Goal: Task Accomplishment & Management: Manage account settings

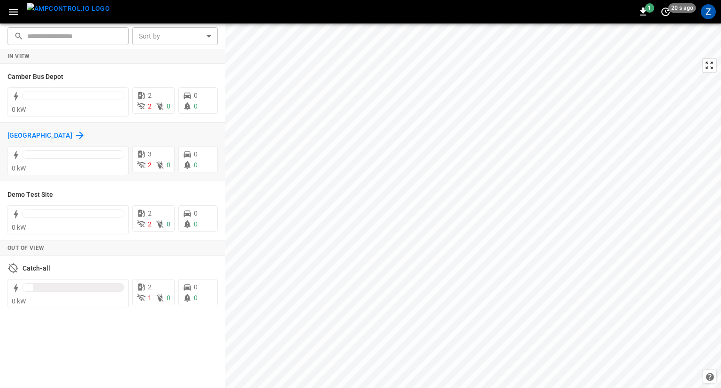
click at [80, 134] on icon at bounding box center [79, 135] width 11 height 11
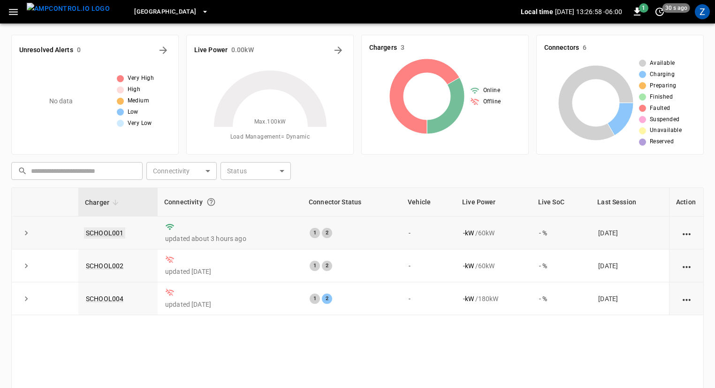
click at [108, 231] on link "SCHOOL001" at bounding box center [104, 232] width 41 height 11
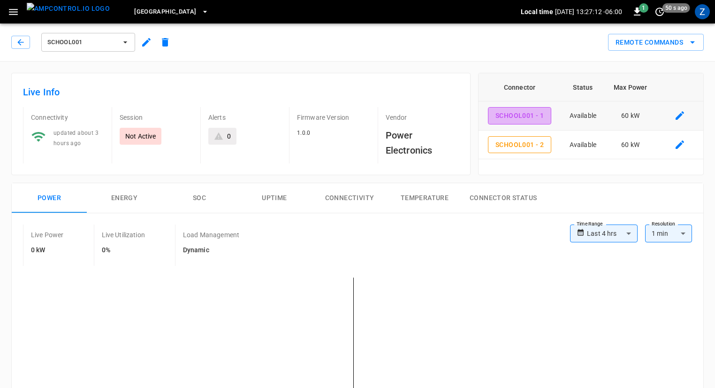
click at [524, 117] on button "SCHOOL001 - 1" at bounding box center [519, 115] width 63 height 17
type input "**********"
click at [490, 204] on button "Connector Status" at bounding box center [503, 198] width 82 height 30
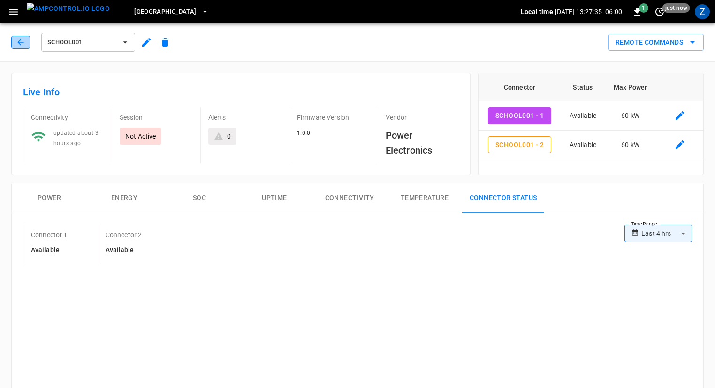
click at [15, 38] on button "button" at bounding box center [20, 42] width 19 height 13
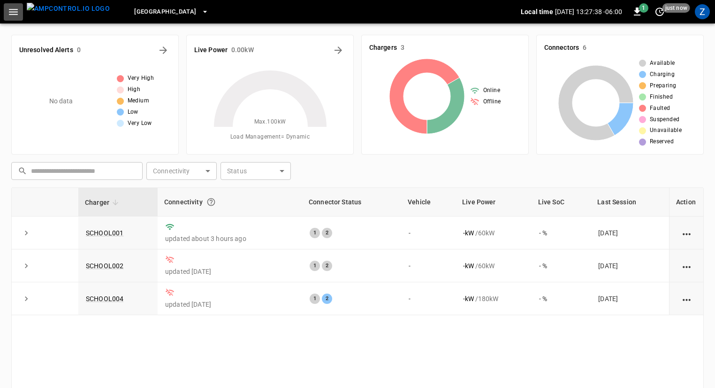
click at [13, 17] on button "button" at bounding box center [13, 11] width 19 height 17
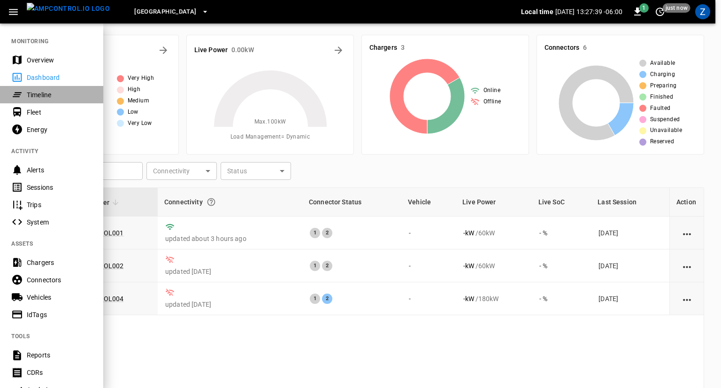
click at [43, 98] on div "Timeline" at bounding box center [59, 94] width 65 height 9
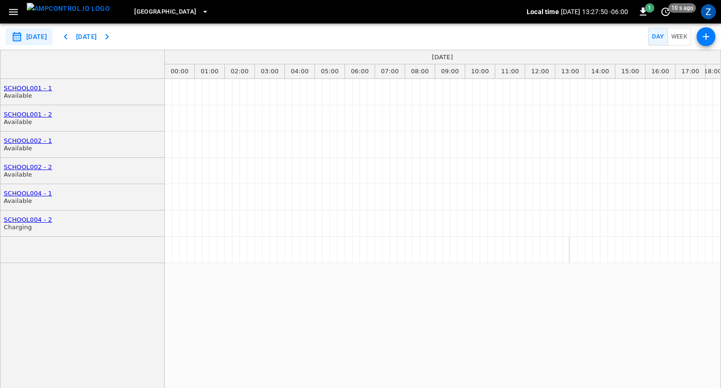
click at [7, 4] on button "button" at bounding box center [13, 11] width 19 height 17
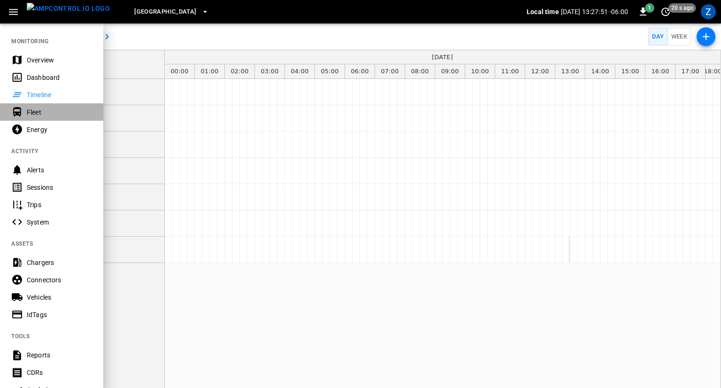
click at [38, 113] on div "Fleet" at bounding box center [59, 111] width 65 height 9
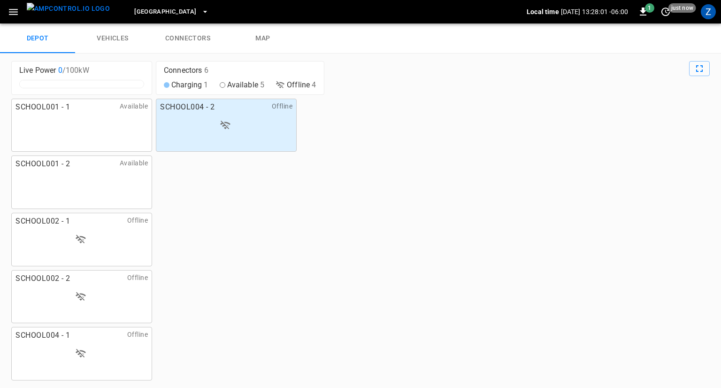
click at [114, 38] on link "vehicles" at bounding box center [112, 38] width 75 height 30
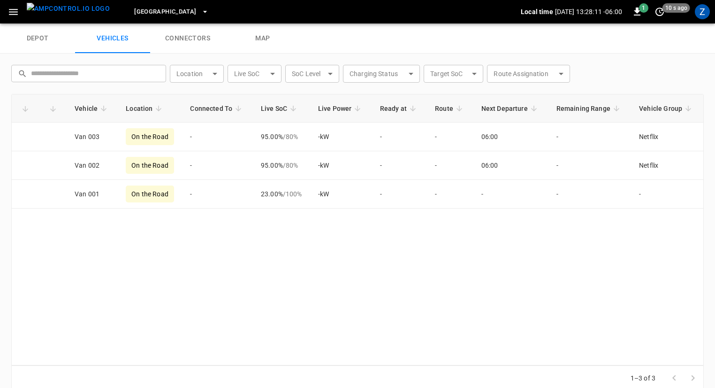
click at [186, 36] on link "connectors" at bounding box center [187, 38] width 75 height 30
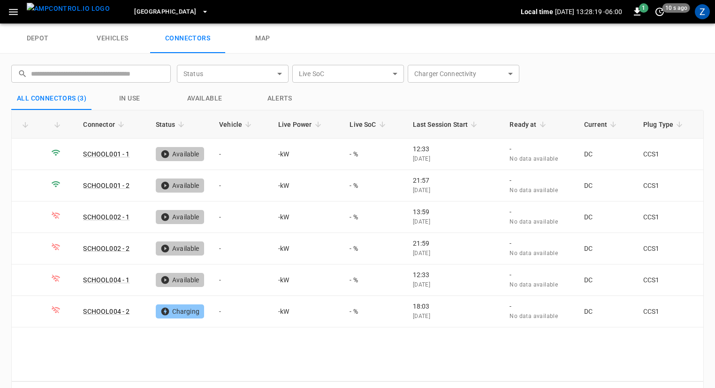
click at [265, 38] on link "map" at bounding box center [262, 38] width 75 height 30
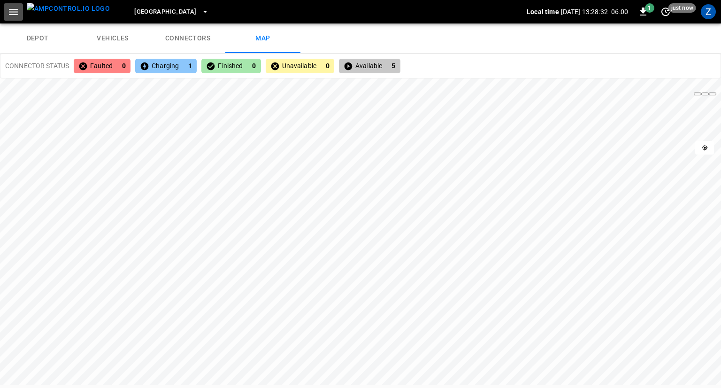
click at [17, 16] on icon "button" at bounding box center [14, 12] width 12 height 12
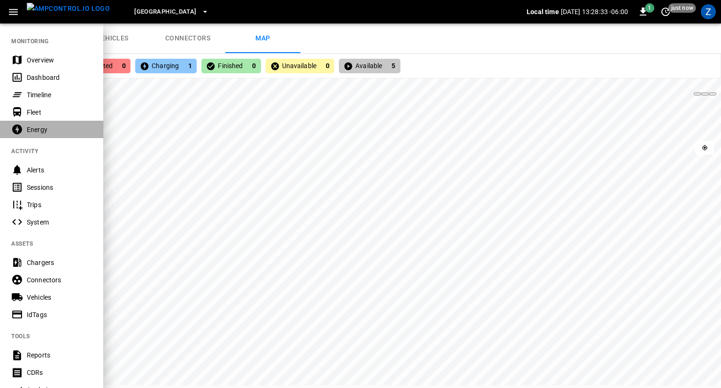
click at [40, 130] on div "Energy" at bounding box center [59, 129] width 65 height 9
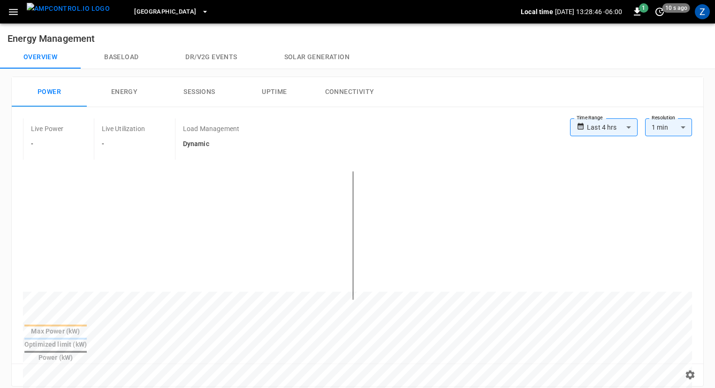
click at [15, 10] on icon "button" at bounding box center [14, 12] width 12 height 12
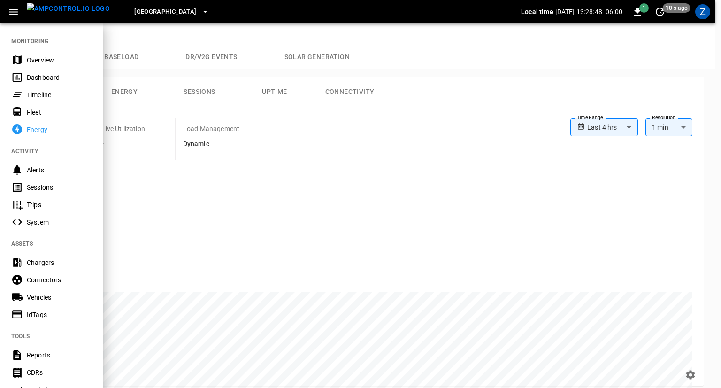
click at [43, 171] on div "Alerts" at bounding box center [59, 169] width 65 height 9
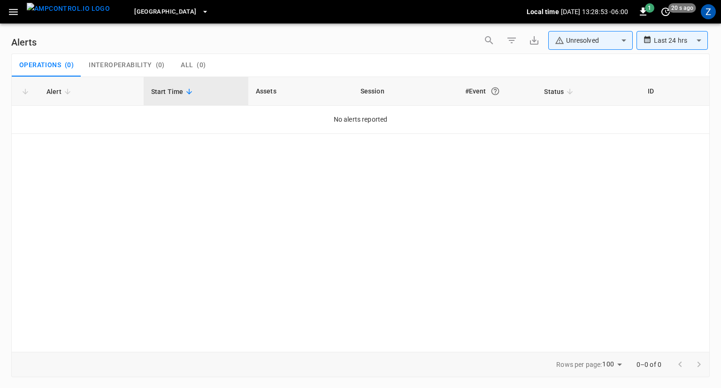
click at [9, 8] on icon "button" at bounding box center [14, 12] width 12 height 12
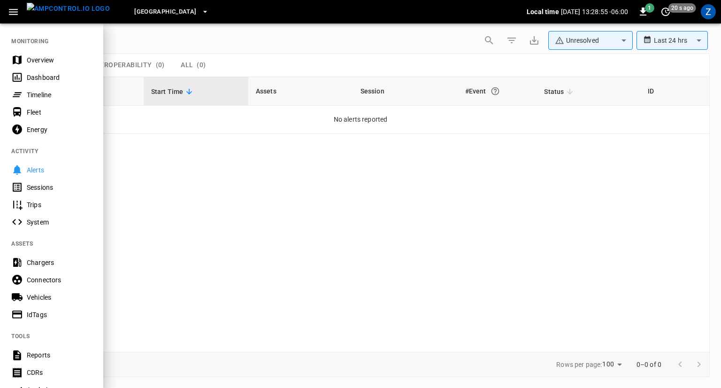
click at [39, 184] on div "Sessions" at bounding box center [59, 187] width 65 height 9
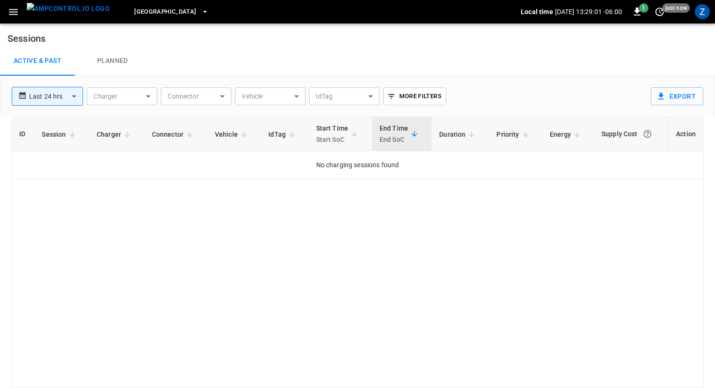
click at [61, 99] on body "**********" at bounding box center [357, 206] width 715 height 413
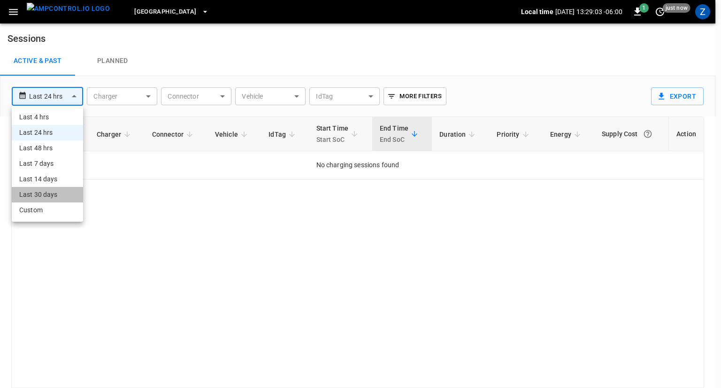
click at [50, 197] on li "Last 30 days" at bounding box center [47, 194] width 71 height 15
type input "**********"
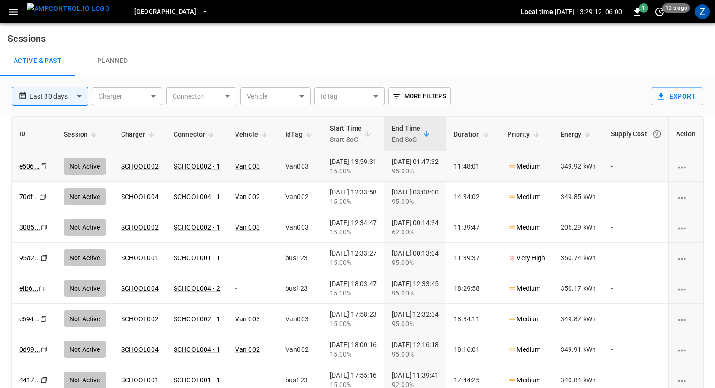
click at [549, 180] on td "Medium" at bounding box center [526, 166] width 53 height 30
click at [17, 15] on icon "button" at bounding box center [14, 12] width 12 height 12
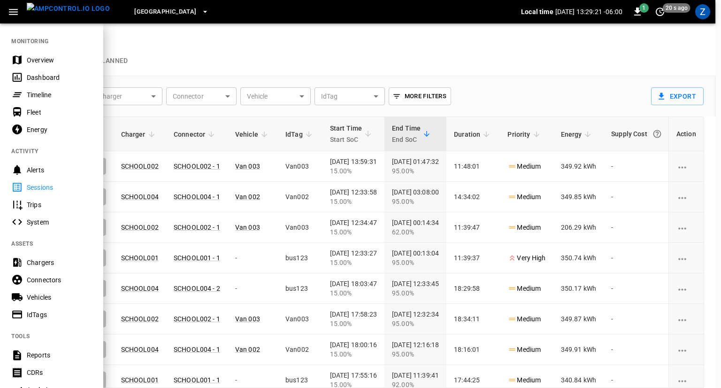
click at [43, 208] on div "Trips" at bounding box center [59, 204] width 65 height 9
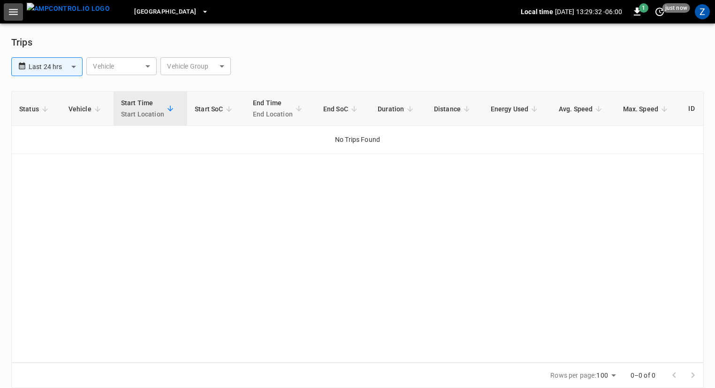
click at [9, 4] on button "button" at bounding box center [13, 11] width 19 height 17
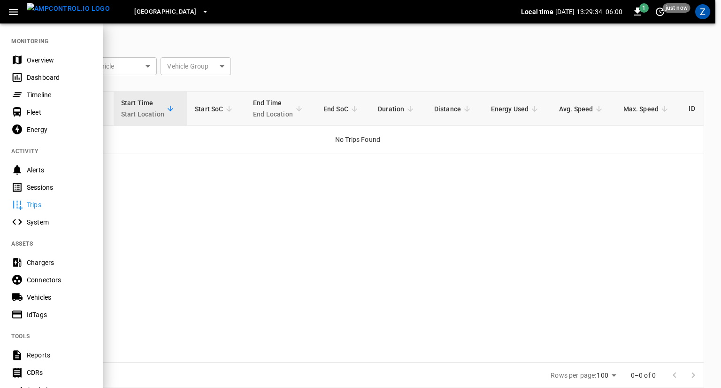
click at [40, 222] on div "System" at bounding box center [59, 221] width 65 height 9
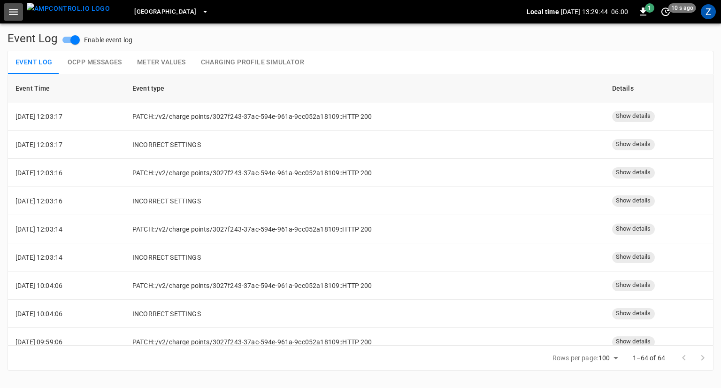
click at [9, 13] on icon "button" at bounding box center [14, 12] width 12 height 12
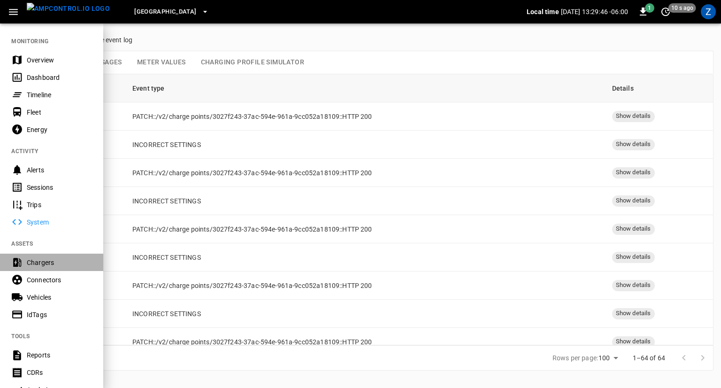
click at [40, 265] on div "Chargers" at bounding box center [59, 262] width 65 height 9
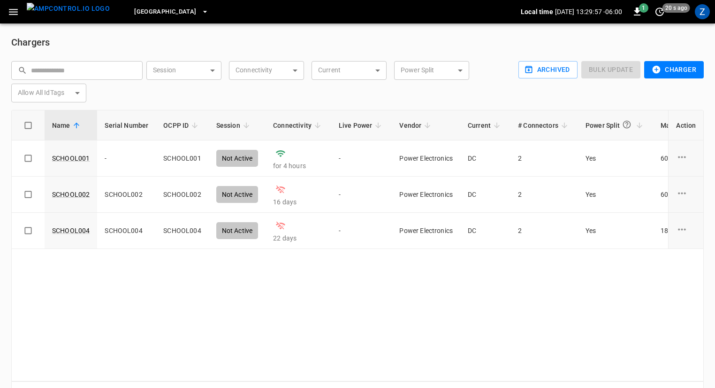
click at [17, 10] on icon "button" at bounding box center [14, 12] width 12 height 12
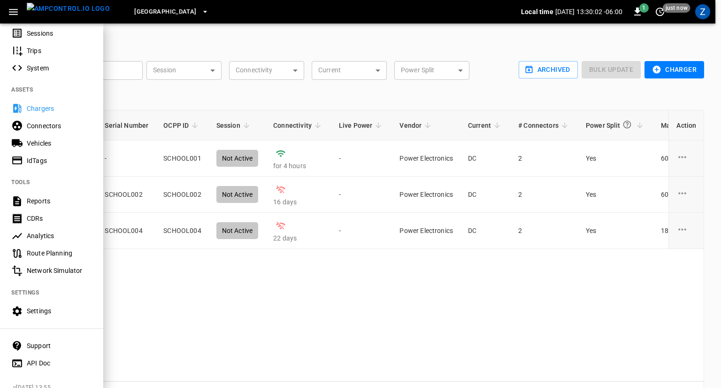
scroll to position [162, 0]
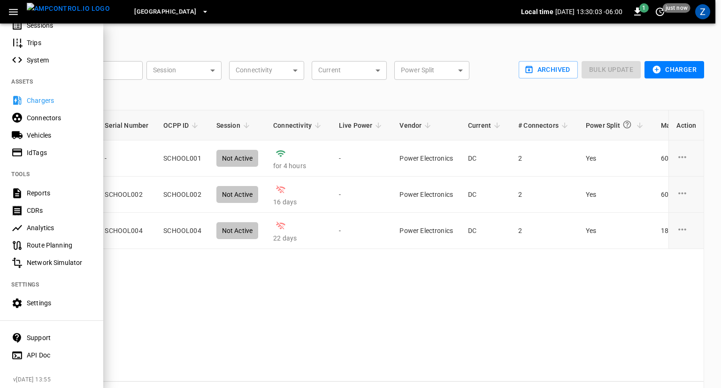
click at [52, 118] on div "Connectors" at bounding box center [59, 117] width 65 height 9
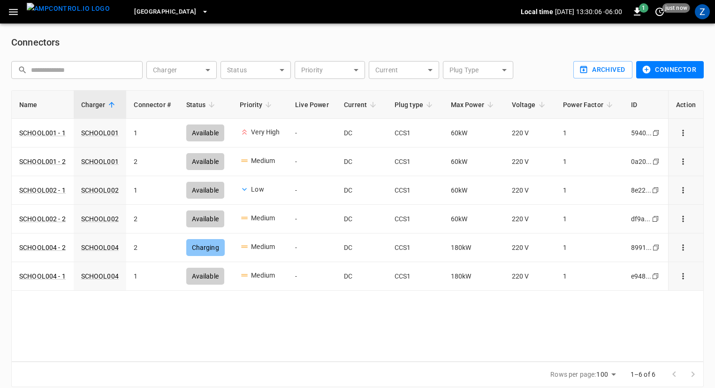
click at [13, 10] on icon "button" at bounding box center [14, 12] width 12 height 12
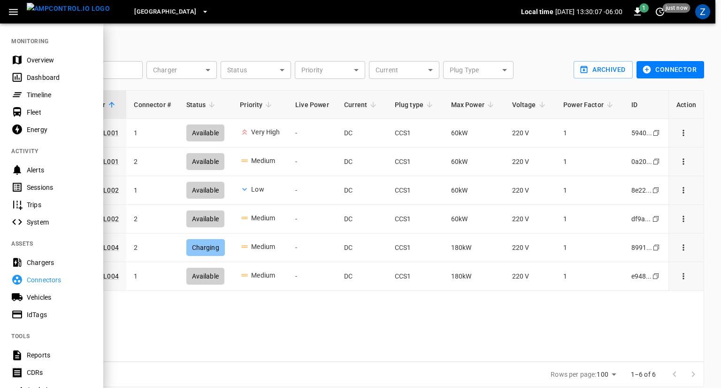
click at [39, 201] on div "Trips" at bounding box center [59, 204] width 65 height 9
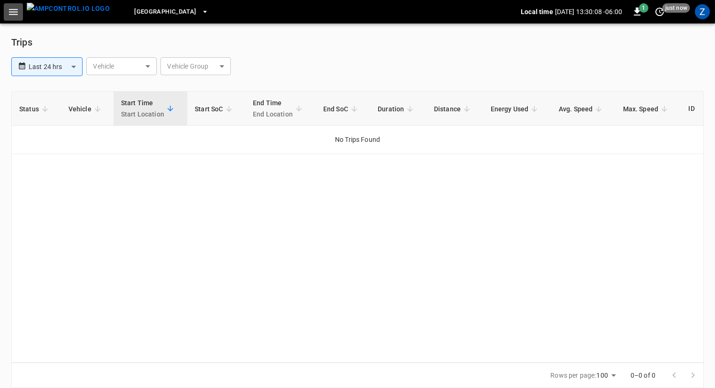
click at [16, 15] on icon "button" at bounding box center [14, 12] width 12 height 12
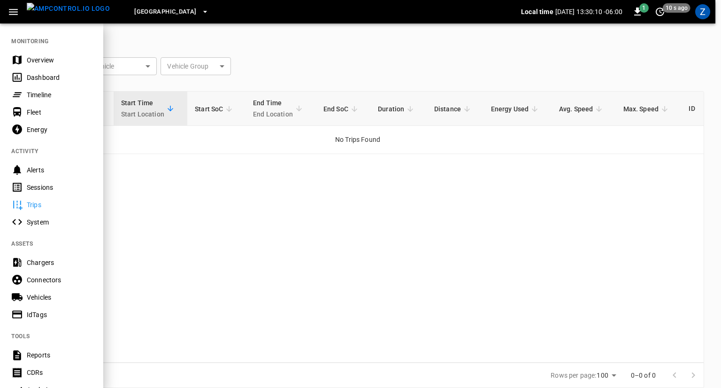
click at [44, 299] on div "Vehicles" at bounding box center [59, 296] width 65 height 9
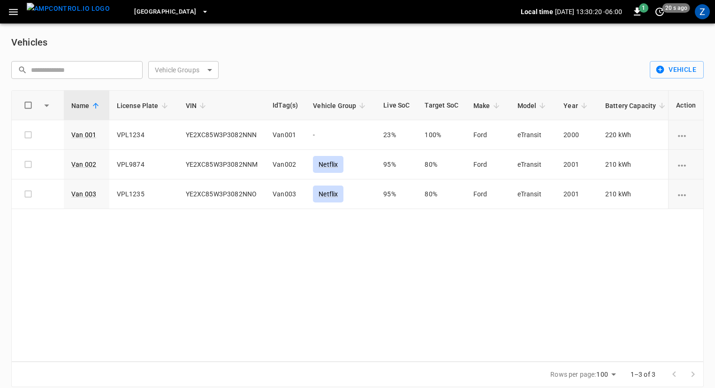
click at [15, 11] on icon "button" at bounding box center [13, 12] width 9 height 6
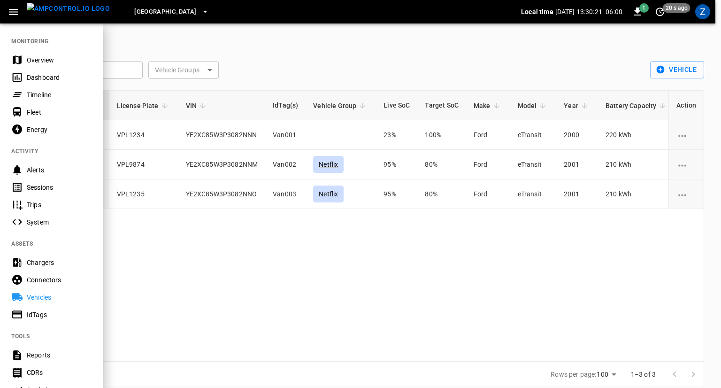
click at [41, 316] on div "IdTags" at bounding box center [59, 314] width 65 height 9
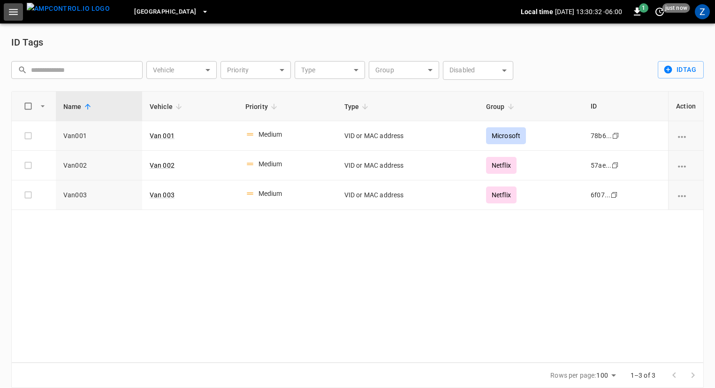
click at [15, 13] on icon "button" at bounding box center [14, 12] width 12 height 12
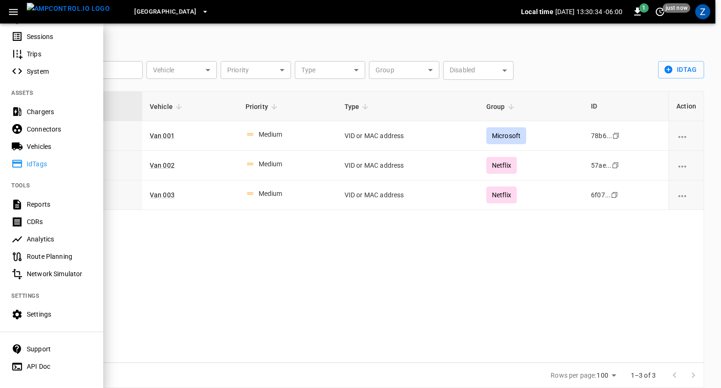
scroll to position [171, 0]
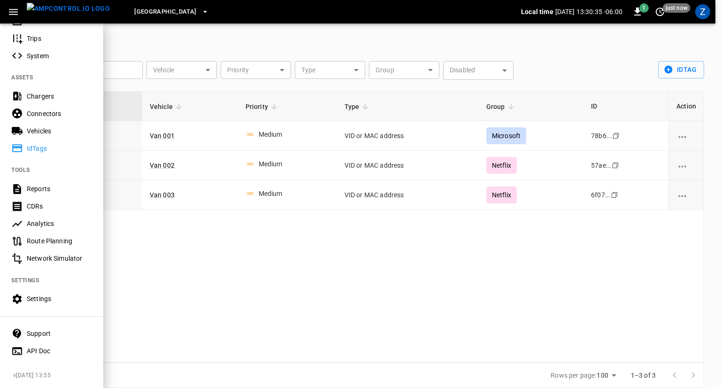
click at [51, 198] on div "CDRs" at bounding box center [51, 206] width 103 height 17
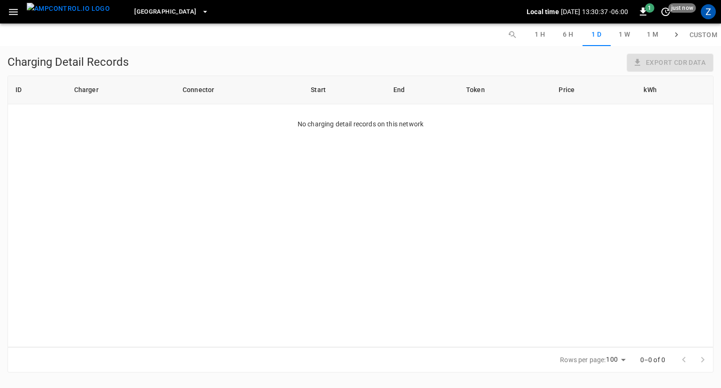
click at [14, 6] on icon "button" at bounding box center [14, 12] width 12 height 12
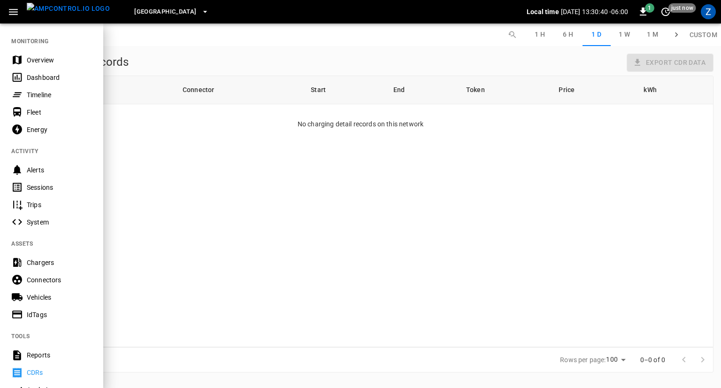
click at [46, 352] on div "Reports" at bounding box center [59, 354] width 65 height 9
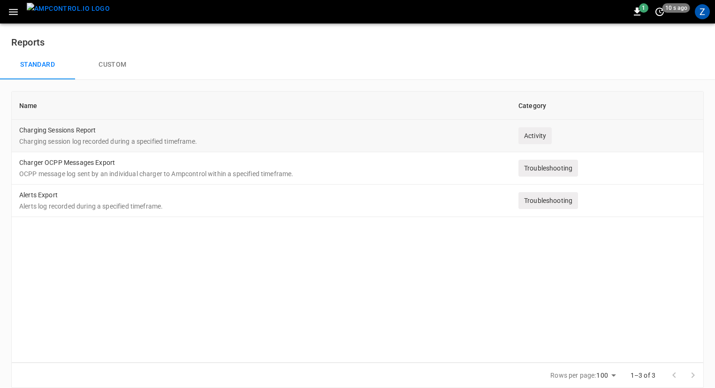
click at [528, 136] on div "Activity" at bounding box center [534, 135] width 33 height 17
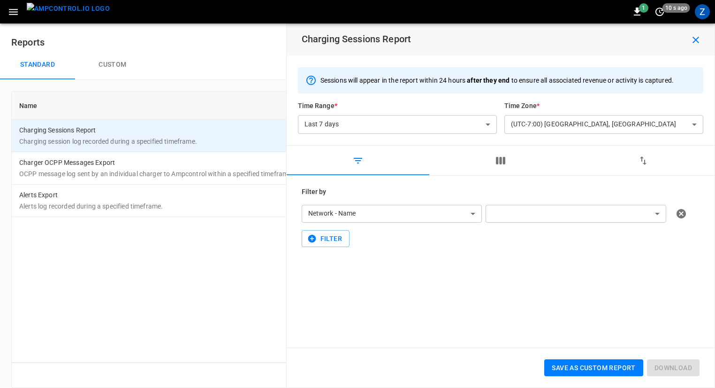
click at [360, 163] on icon "button" at bounding box center [357, 160] width 11 height 11
click at [499, 160] on icon "button" at bounding box center [500, 161] width 9 height 8
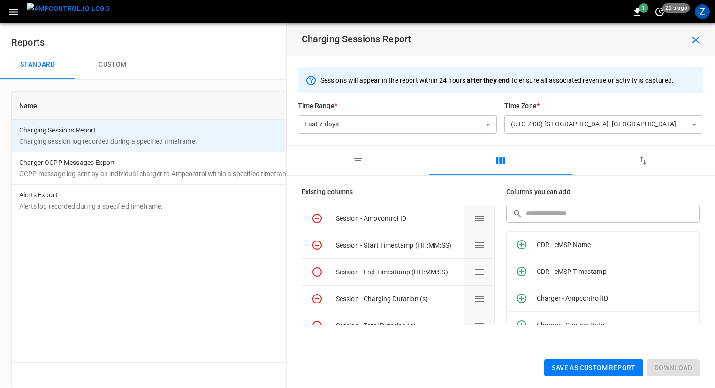
click at [5, 5] on button "button" at bounding box center [13, 11] width 19 height 17
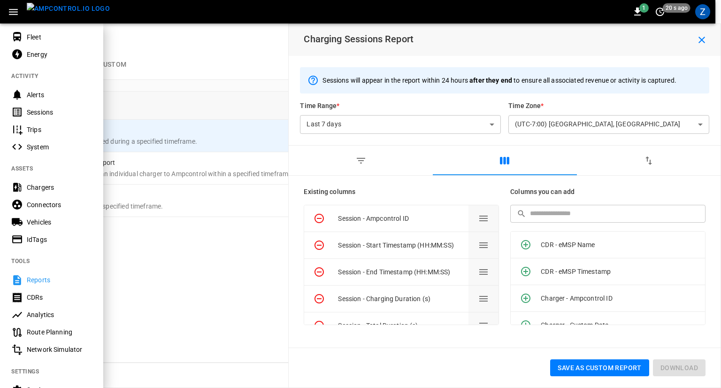
scroll to position [171, 0]
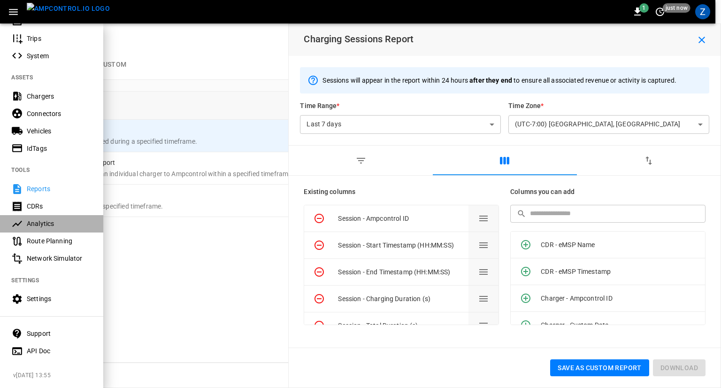
click at [58, 219] on div "Analytics" at bounding box center [59, 223] width 65 height 9
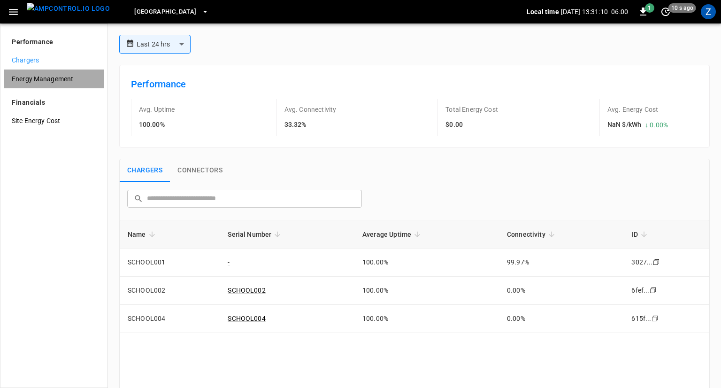
click at [26, 84] on div "Energy Management" at bounding box center [53, 78] width 99 height 19
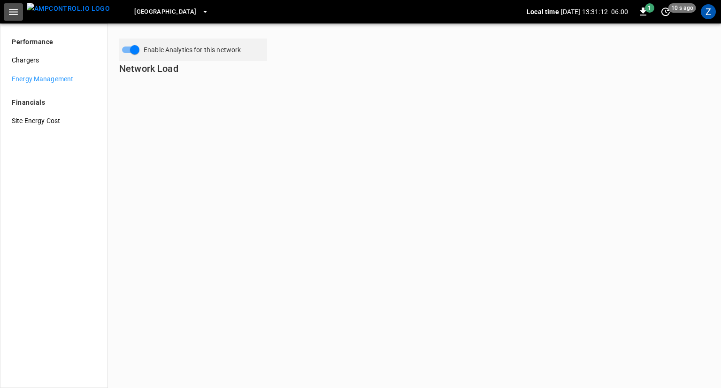
click at [8, 13] on icon "button" at bounding box center [14, 12] width 12 height 12
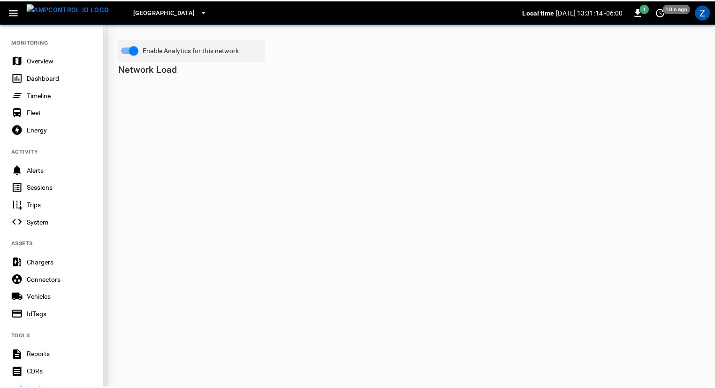
scroll to position [171, 0]
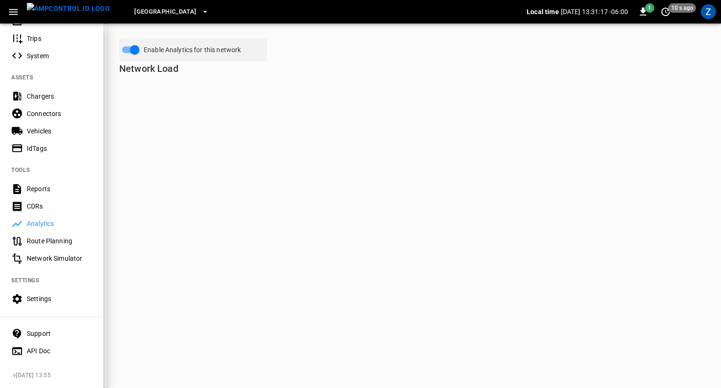
click at [42, 294] on div "Settings" at bounding box center [59, 298] width 65 height 9
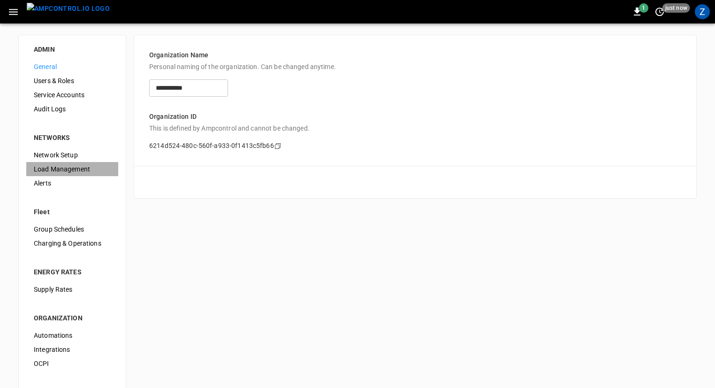
click at [64, 166] on span "Load Management" at bounding box center [72, 169] width 77 height 10
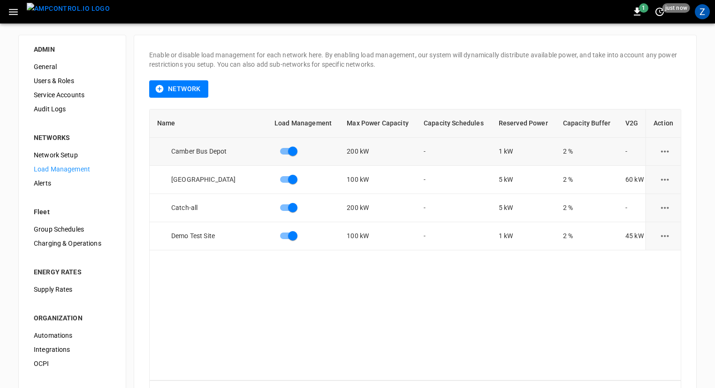
click at [661, 146] on icon "load management options" at bounding box center [665, 151] width 12 height 12
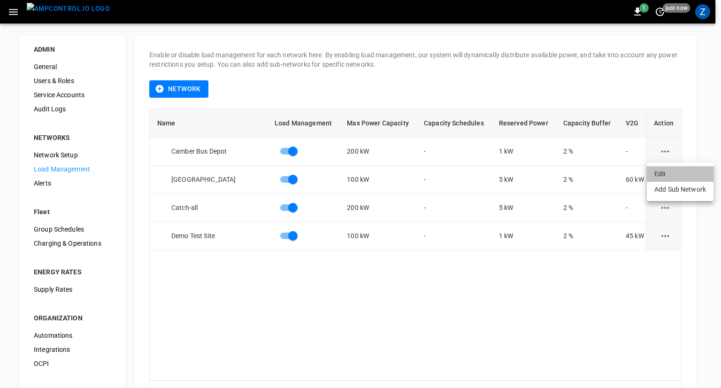
click at [661, 170] on li "Edit" at bounding box center [680, 173] width 67 height 15
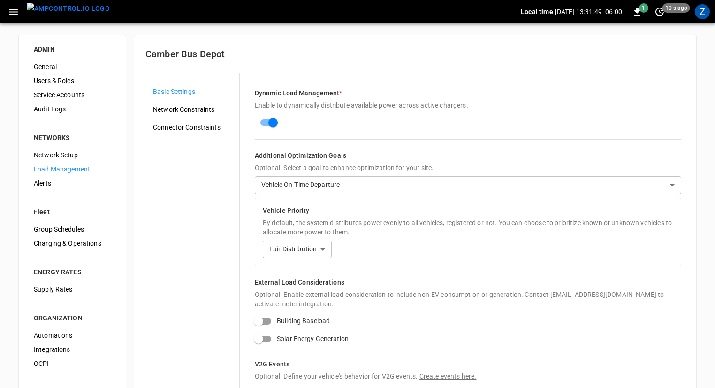
click at [197, 109] on span "Network Constraints" at bounding box center [192, 110] width 79 height 10
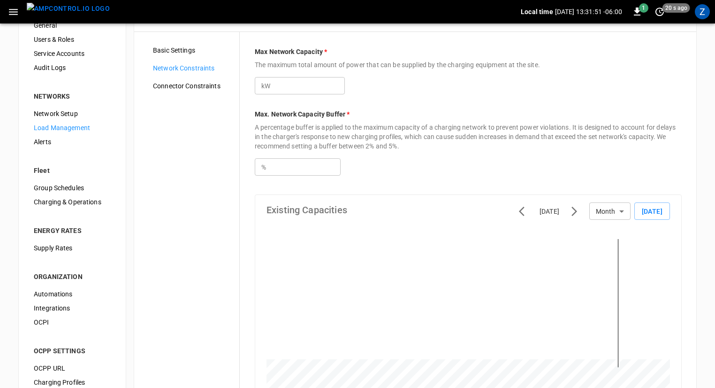
scroll to position [42, 0]
click at [205, 85] on span "Connector Constraints" at bounding box center [192, 85] width 79 height 10
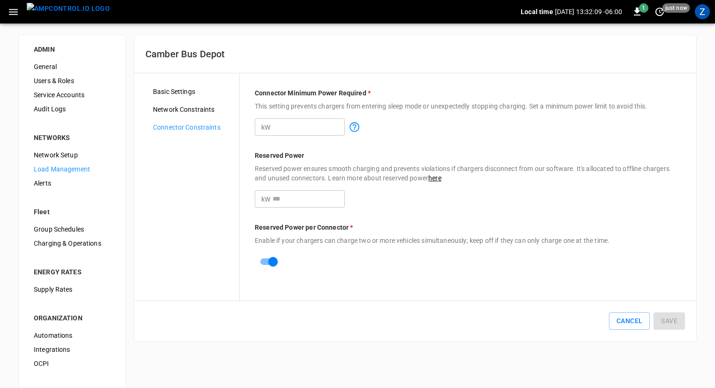
click at [63, 226] on span "Group Schedules" at bounding box center [72, 229] width 77 height 10
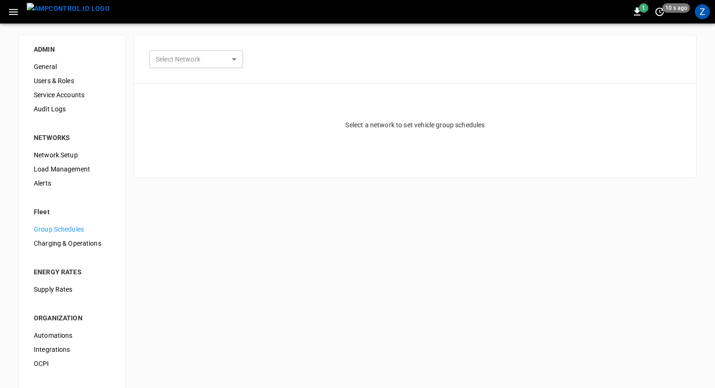
click at [183, 65] on body "1 10 s ago Z ADMIN General Users & Roles Service Accounts Audit Logs NETWORKS N…" at bounding box center [357, 225] width 715 height 450
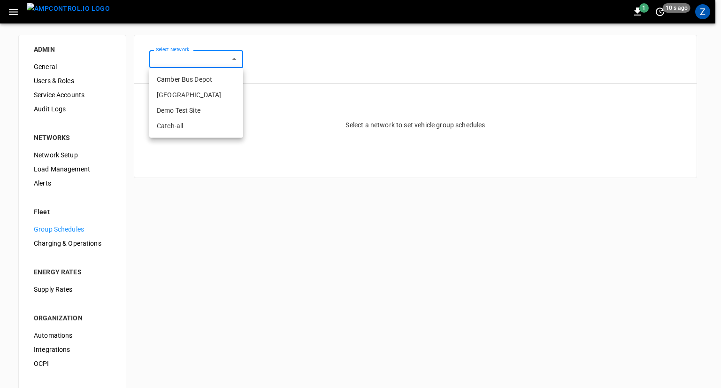
click at [185, 96] on li "[GEOGRAPHIC_DATA]" at bounding box center [196, 94] width 94 height 15
type input "**********"
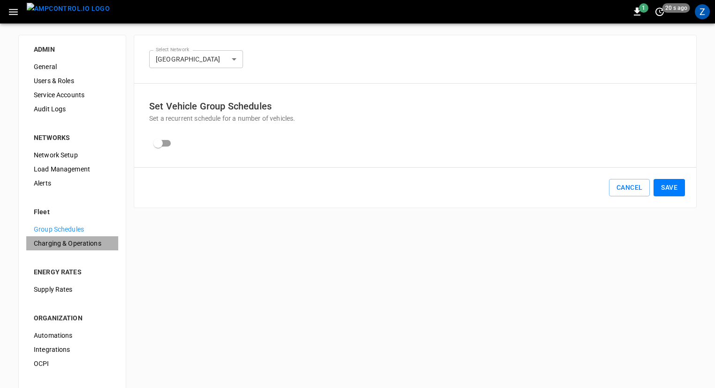
click at [72, 236] on div "Charging & Operations" at bounding box center [72, 243] width 92 height 14
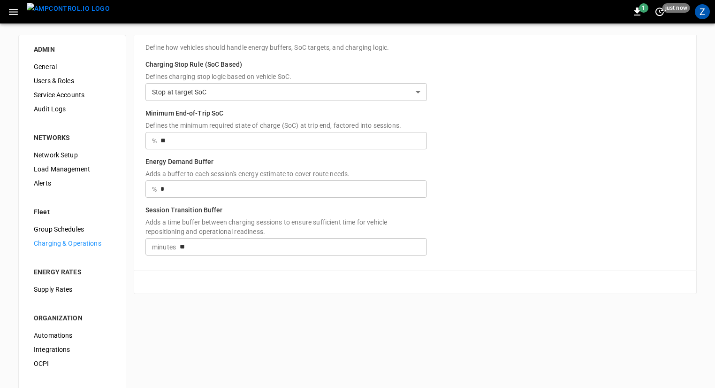
click at [8, 16] on icon "button" at bounding box center [14, 12] width 12 height 12
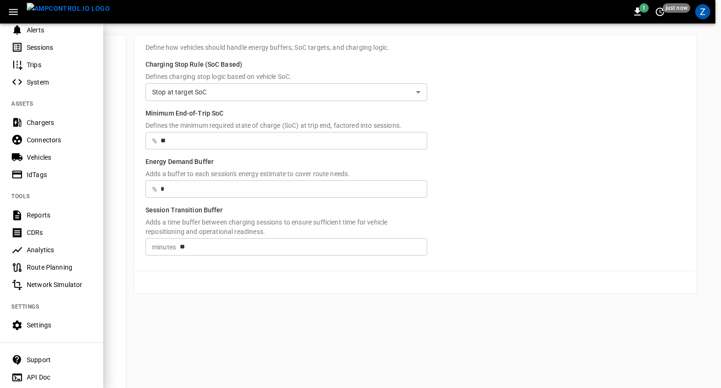
scroll to position [171, 0]
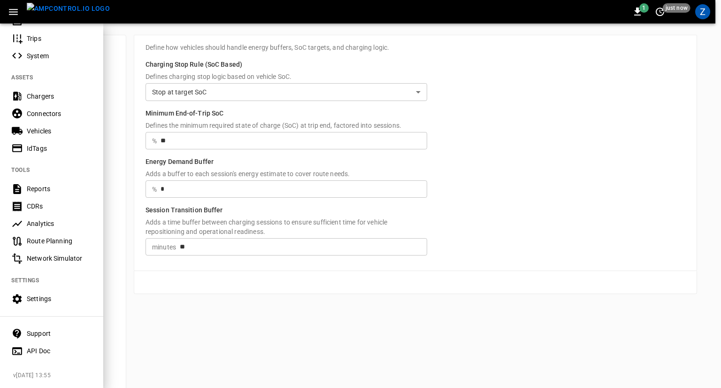
click at [332, 315] on div at bounding box center [360, 194] width 721 height 388
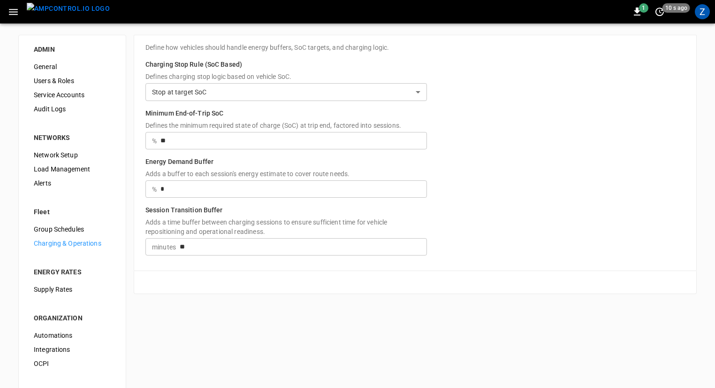
click at [707, 18] on div "Z" at bounding box center [703, 12] width 18 height 18
click at [703, 16] on div "Z" at bounding box center [702, 11] width 15 height 15
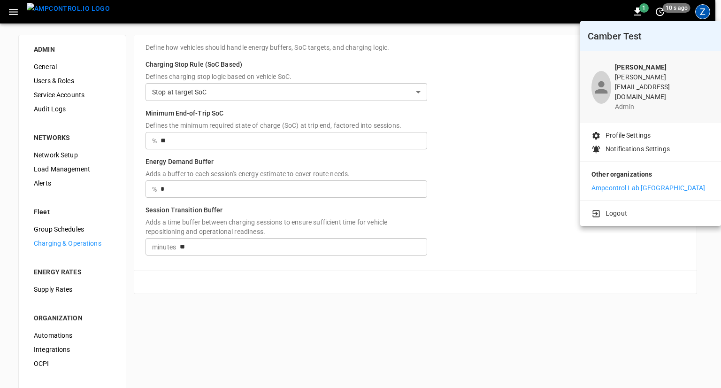
click at [628, 208] on li "Logout" at bounding box center [650, 213] width 118 height 10
